Goal: Task Accomplishment & Management: Use online tool/utility

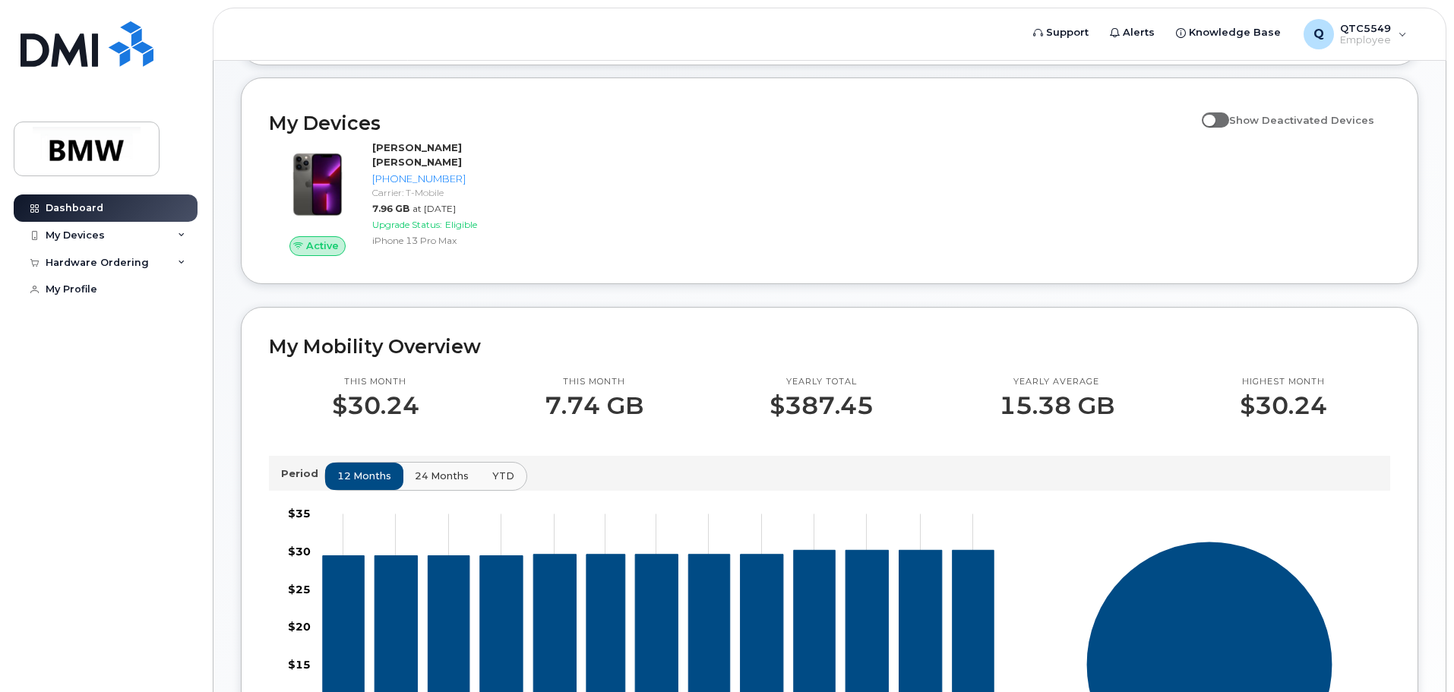
scroll to position [152, 0]
click at [590, 245] on div "Active [PERSON_NAME] [PERSON_NAME] [PHONE_NUMBER] Carrier: T-Mobile 7.96 GB at …" at bounding box center [830, 199] width 1140 height 134
click at [82, 238] on div "My Devices" at bounding box center [75, 235] width 59 height 12
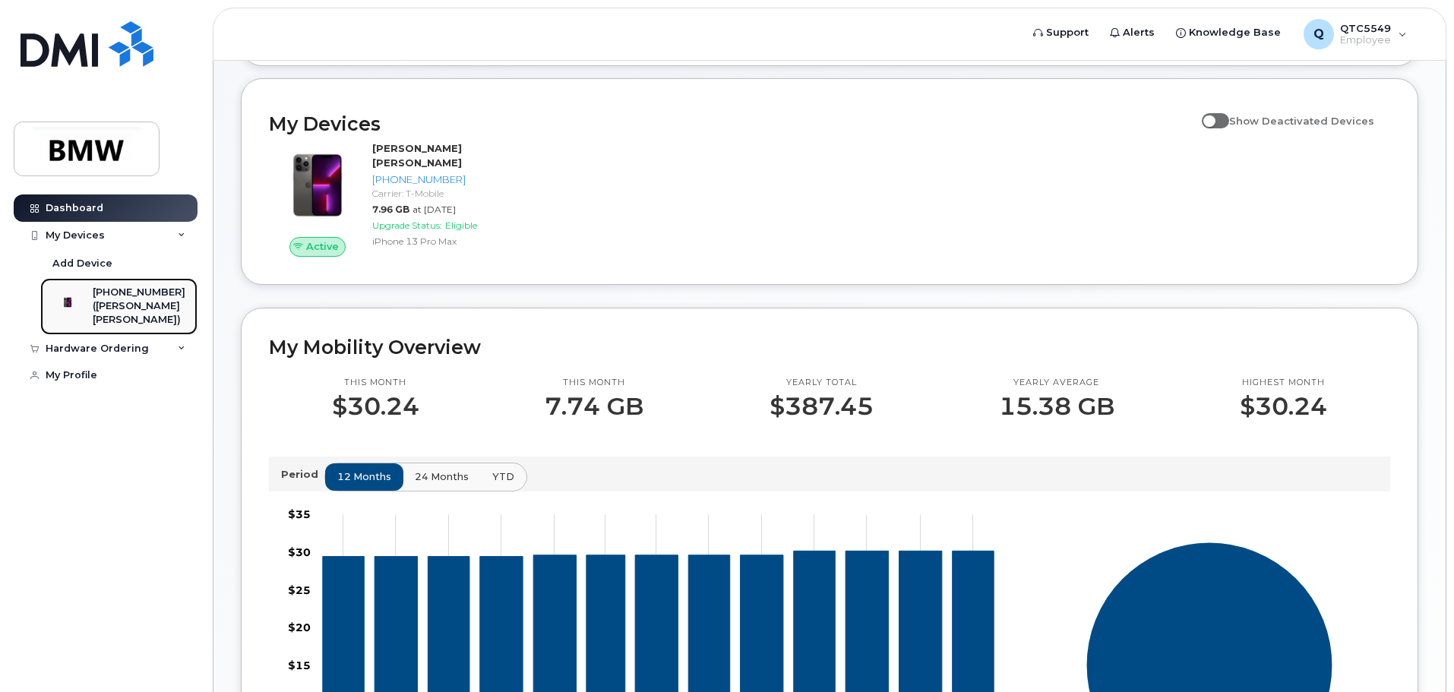
click at [118, 309] on div "([PERSON_NAME] [PERSON_NAME])" at bounding box center [139, 313] width 93 height 28
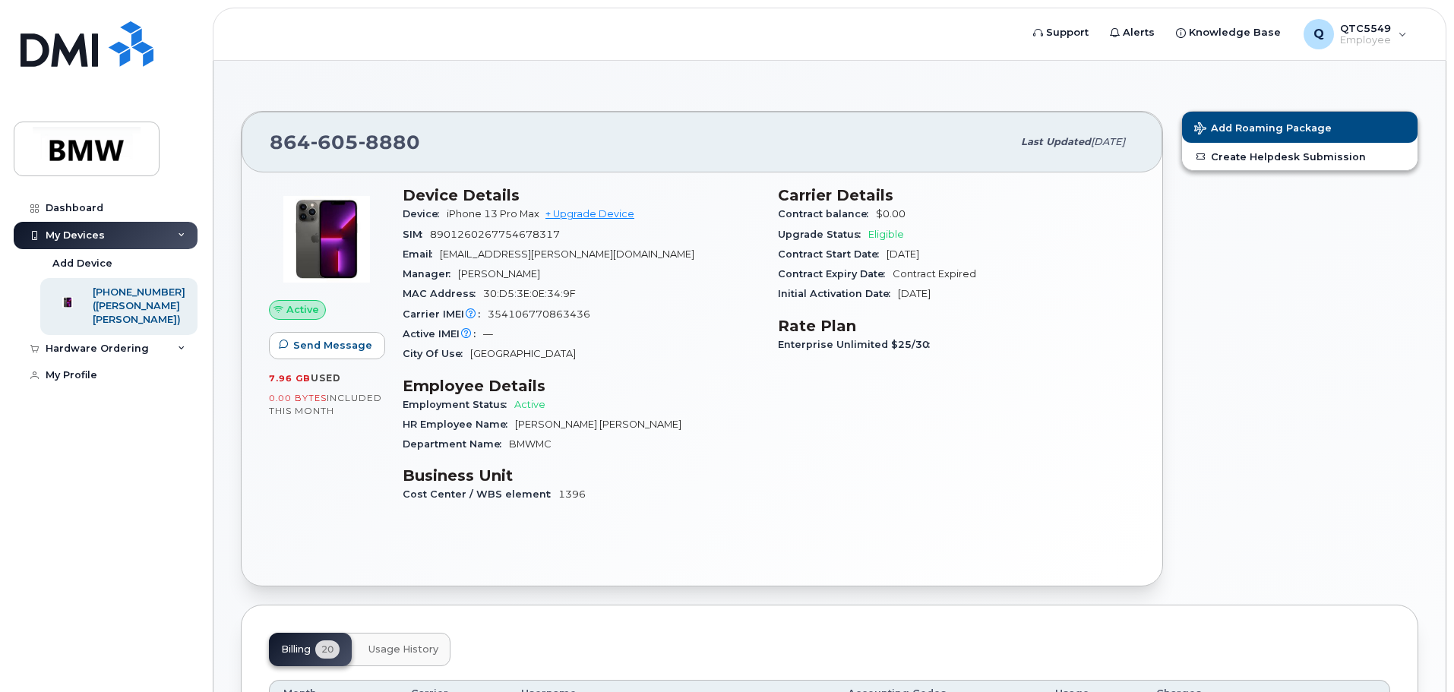
scroll to position [76, 0]
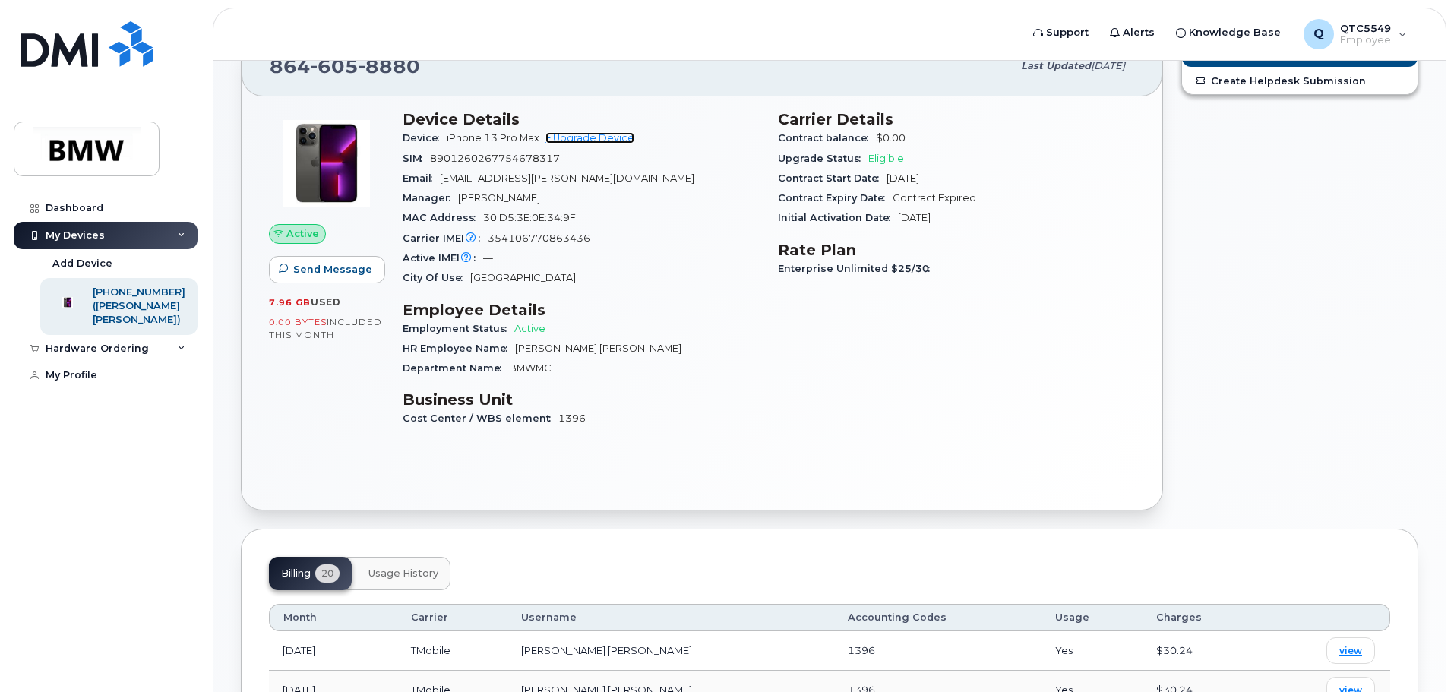
click at [587, 138] on link "+ Upgrade Device" at bounding box center [590, 137] width 89 height 11
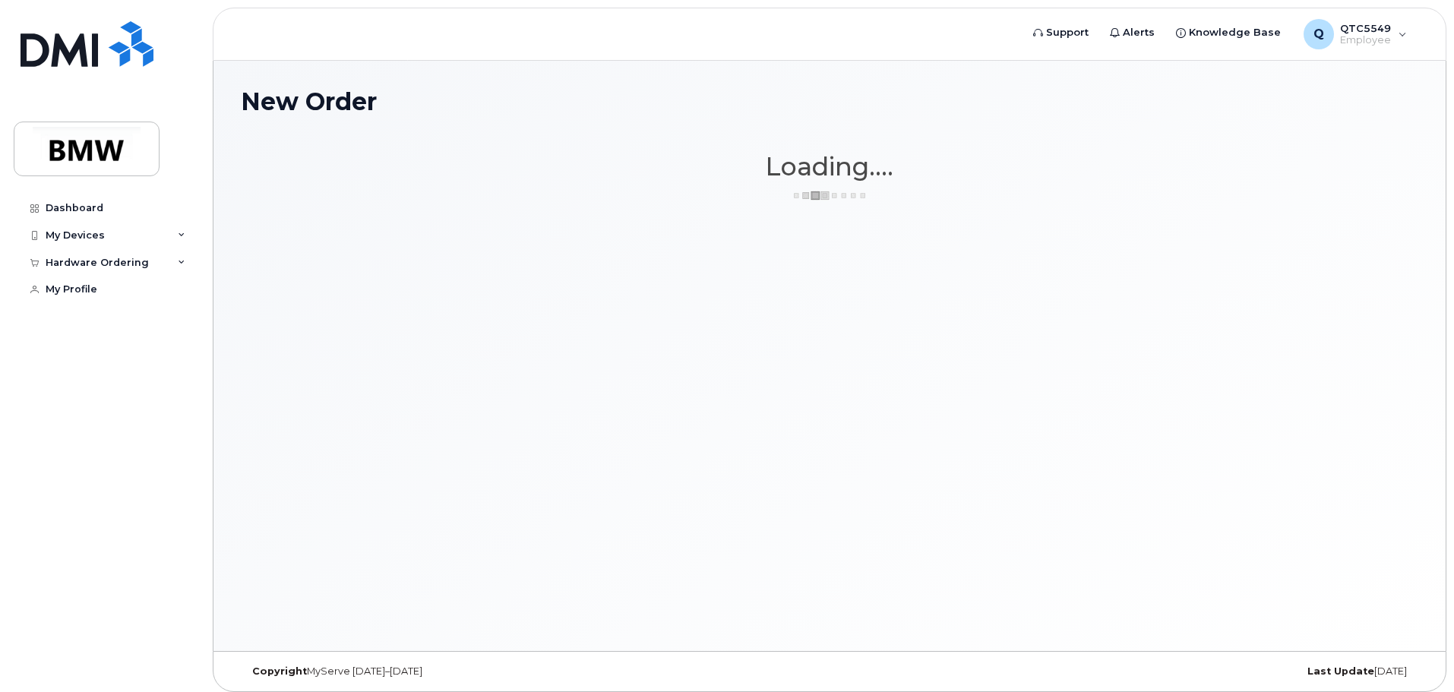
scroll to position [8, 0]
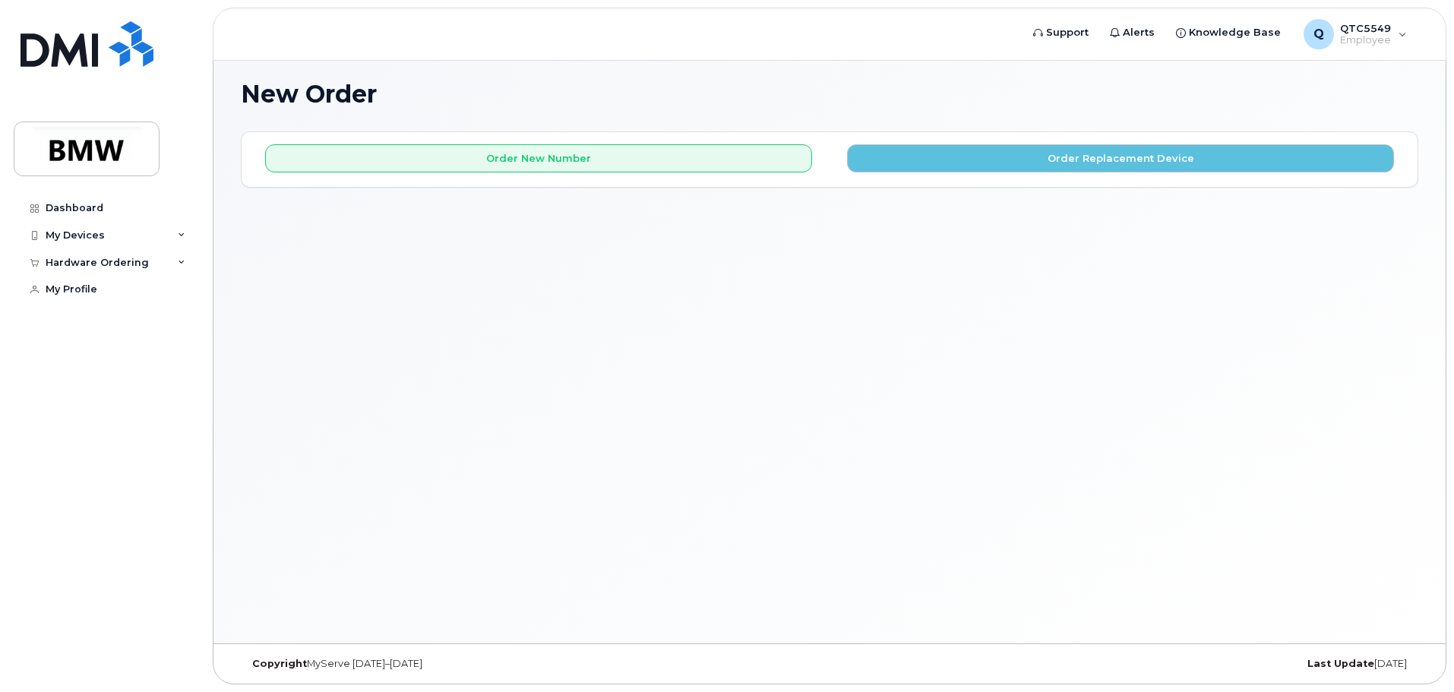
click at [995, 172] on div "Order New Number Order Replacement Device Please choose the carrier to which yo…" at bounding box center [830, 159] width 1176 height 54
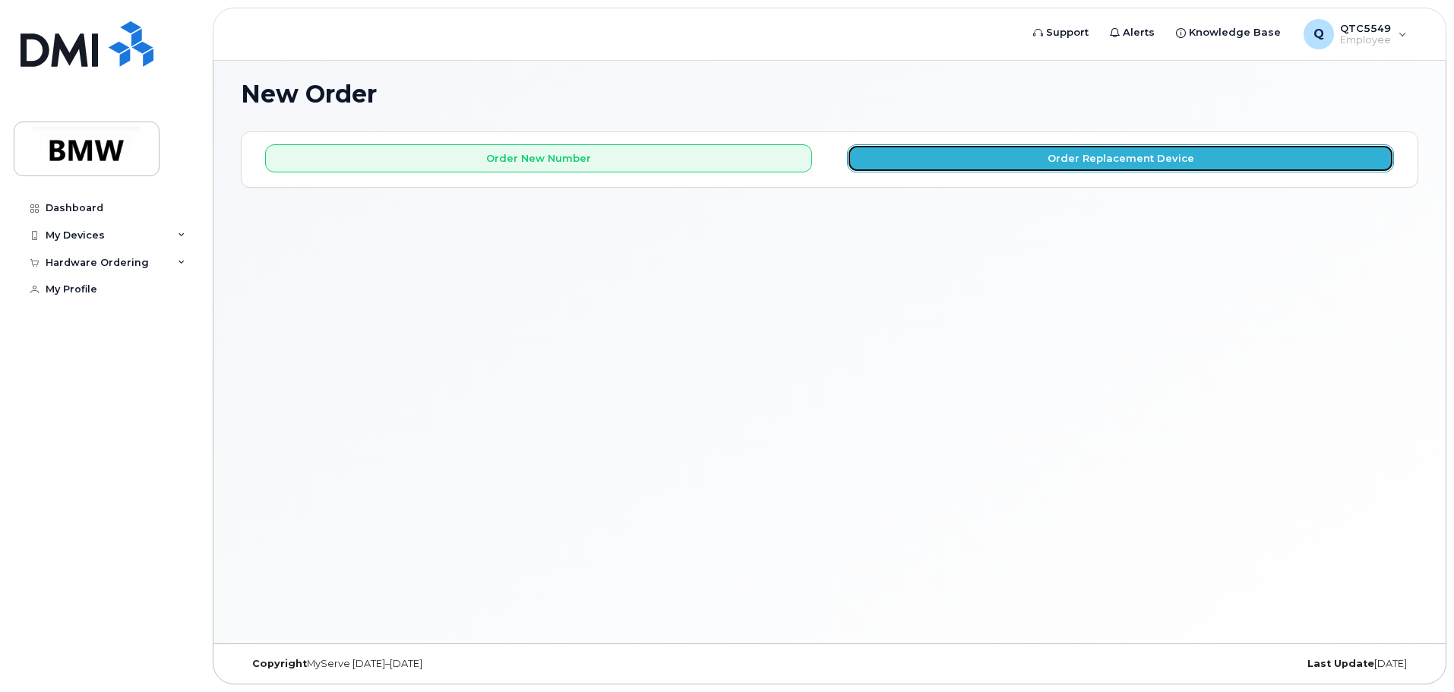
click at [995, 162] on button "Order Replacement Device" at bounding box center [1120, 158] width 547 height 28
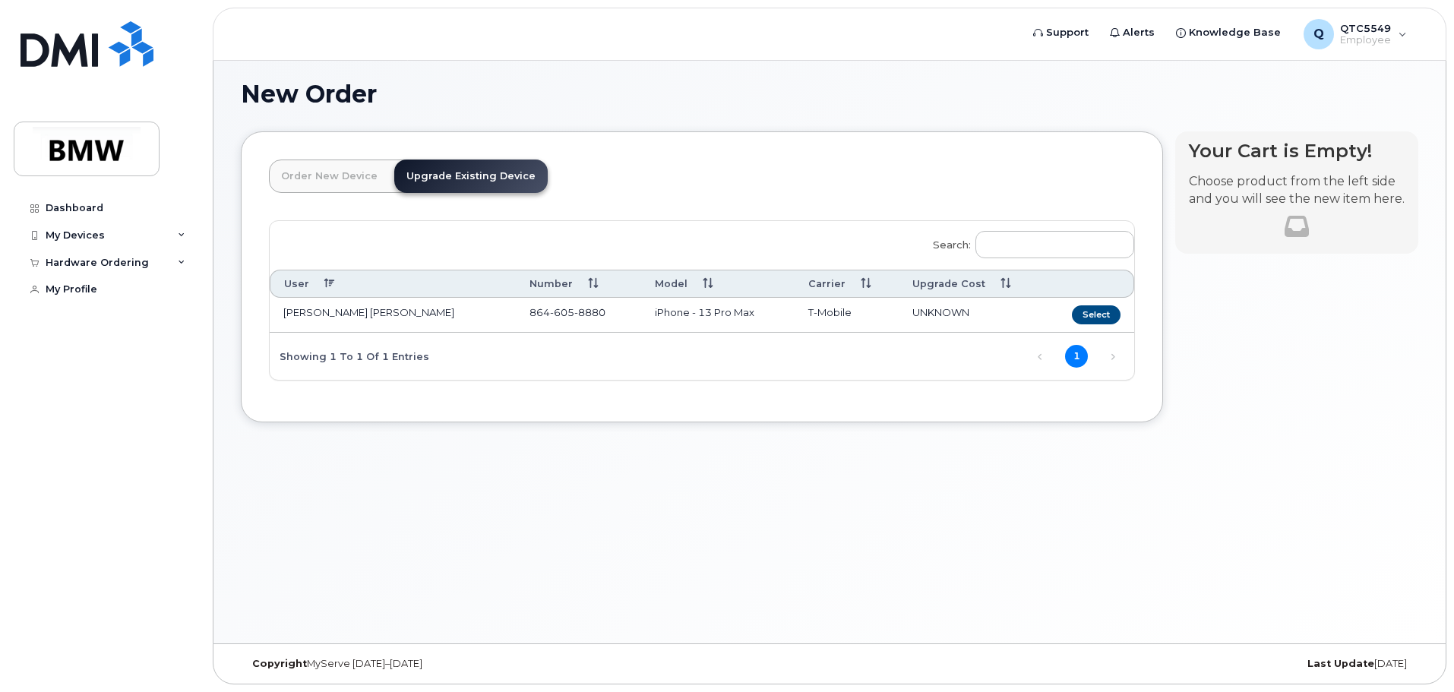
click at [989, 489] on div "New Order × Share This Order If you want to allow others to create or edit orde…" at bounding box center [830, 348] width 1232 height 590
click at [1102, 314] on button "Select" at bounding box center [1096, 314] width 49 height 19
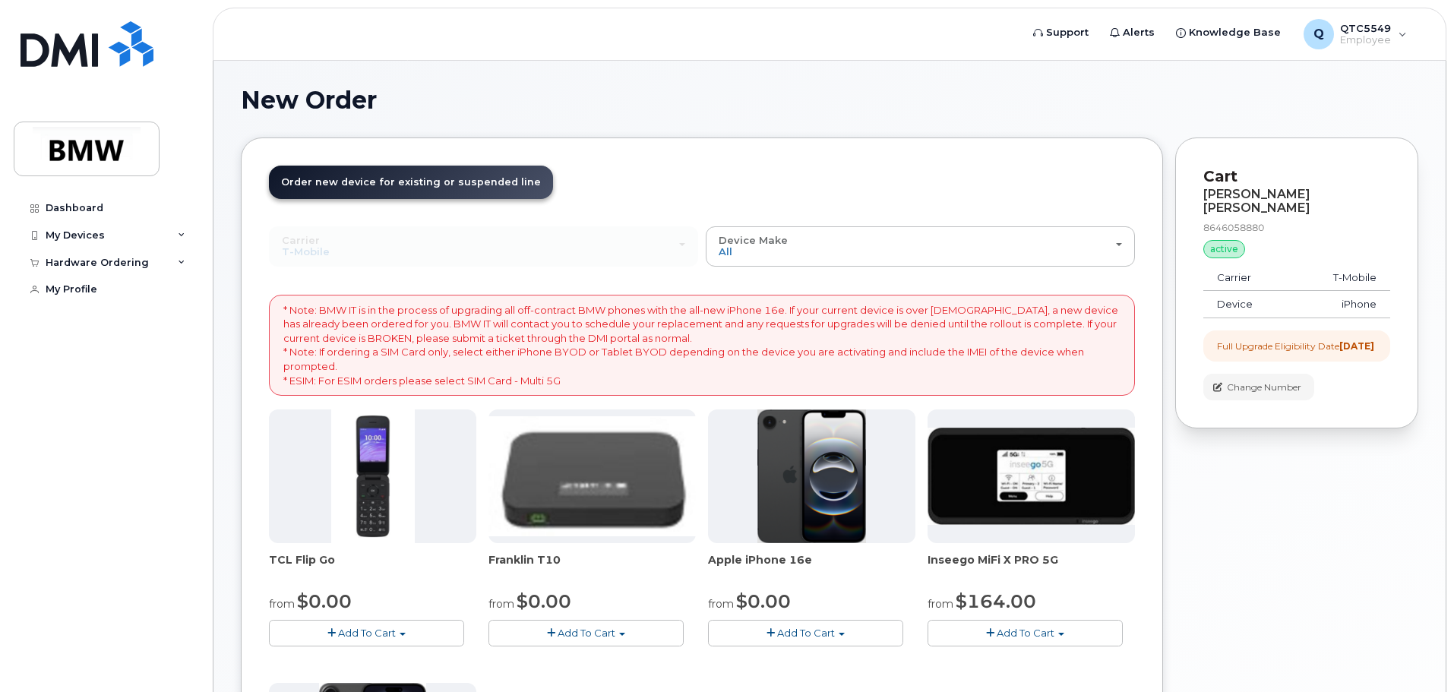
scroll to position [0, 0]
